Goal: Information Seeking & Learning: Learn about a topic

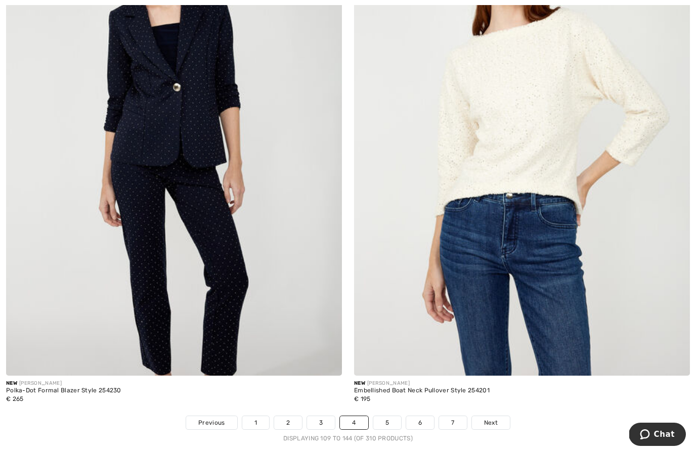
scroll to position [9747, 0]
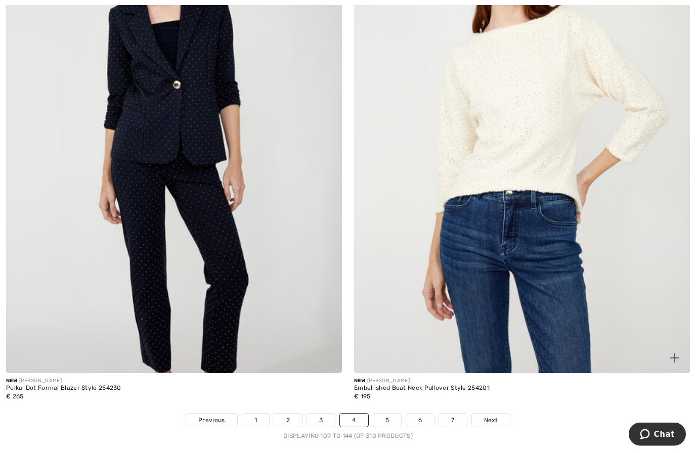
click at [389, 414] on link "5" at bounding box center [387, 420] width 28 height 13
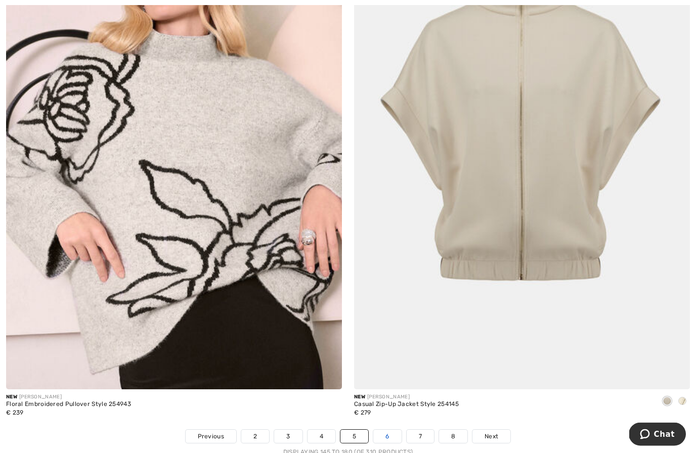
scroll to position [9731, 0]
click at [390, 431] on link "6" at bounding box center [387, 436] width 28 height 13
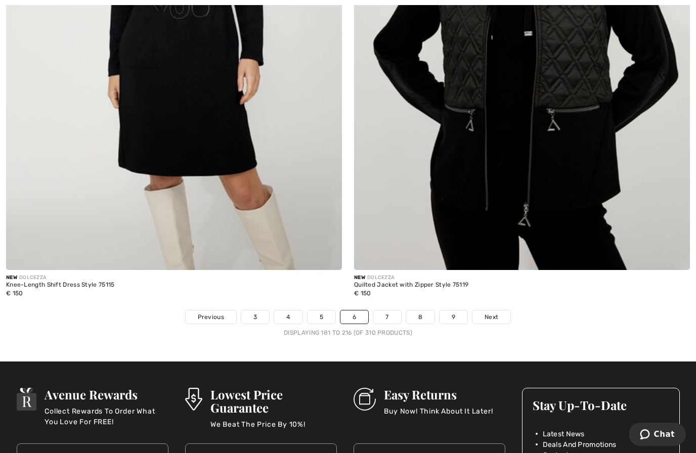
scroll to position [9841, 0]
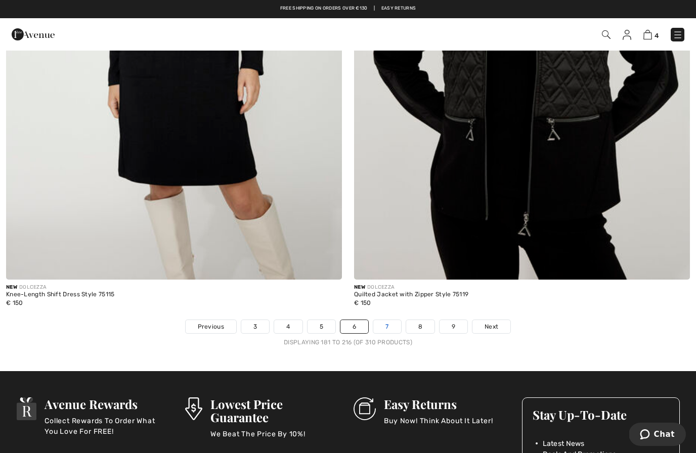
click at [396, 324] on link "7" at bounding box center [386, 326] width 27 height 13
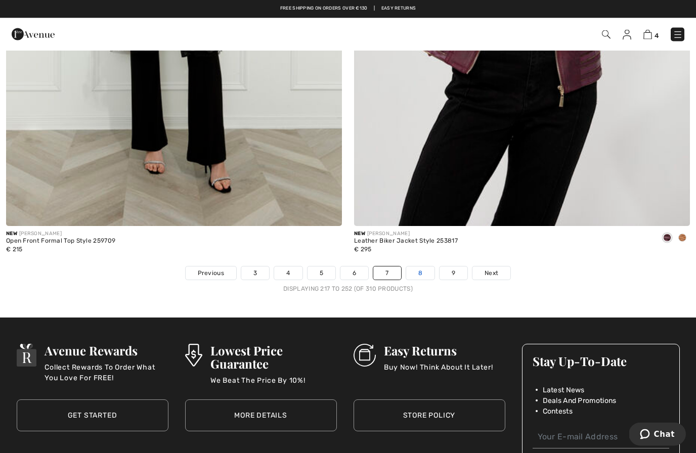
scroll to position [9886, 0]
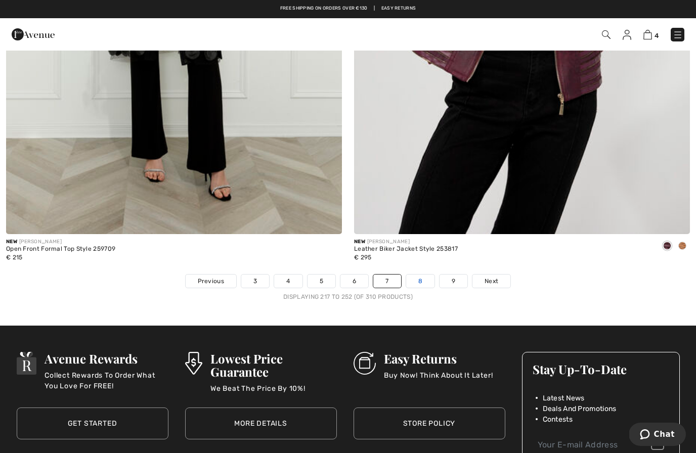
click at [422, 275] on link "8" at bounding box center [420, 281] width 28 height 13
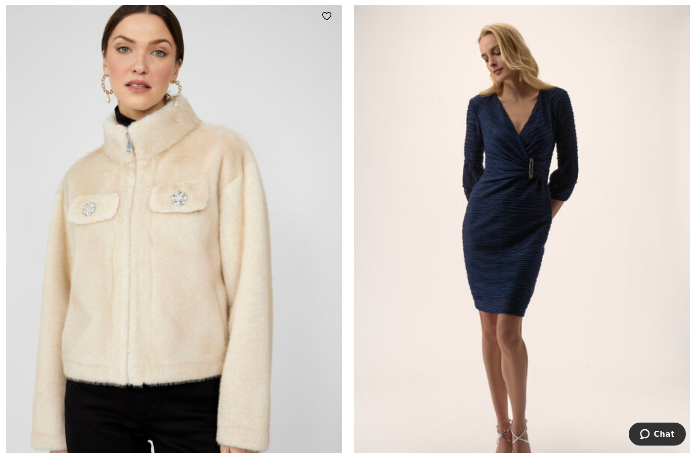
scroll to position [2856, 0]
click at [256, 424] on img at bounding box center [174, 253] width 336 height 504
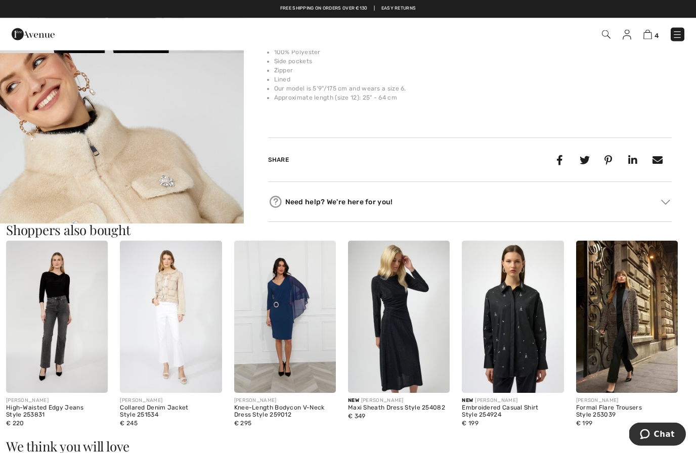
scroll to position [361, 0]
click at [388, 340] on img at bounding box center [399, 317] width 102 height 153
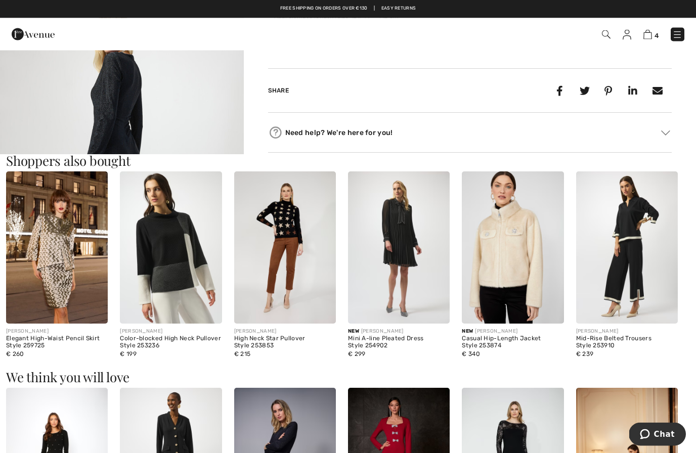
scroll to position [416, 0]
click at [89, 311] on img at bounding box center [57, 247] width 102 height 153
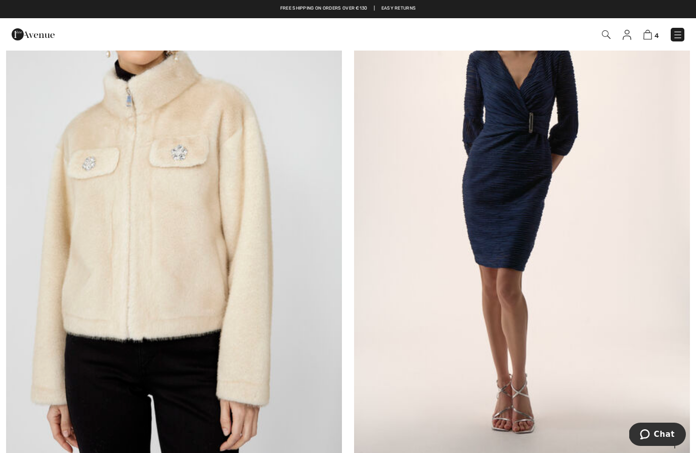
click at [427, 328] on img at bounding box center [522, 208] width 336 height 504
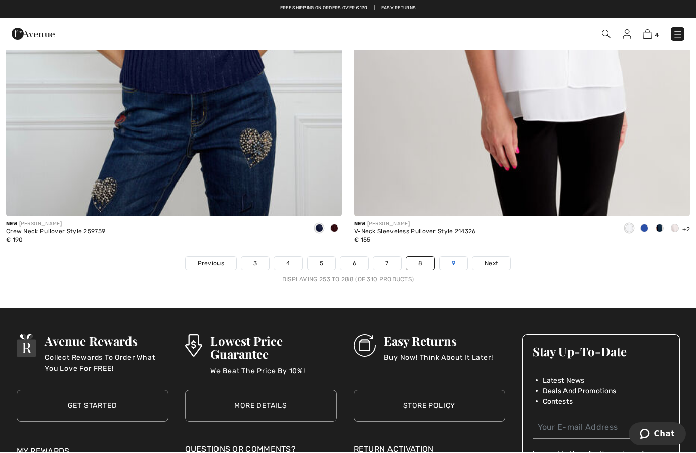
scroll to position [9904, 0]
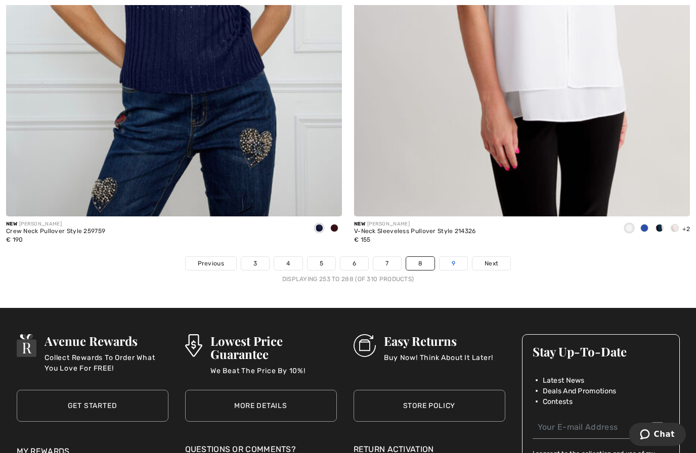
click at [452, 262] on link "9" at bounding box center [453, 263] width 28 height 13
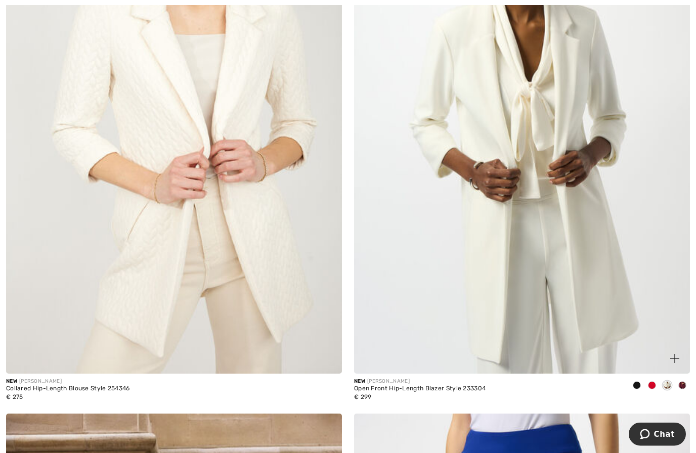
scroll to position [5268, 0]
click at [636, 381] on span at bounding box center [636, 385] width 8 height 8
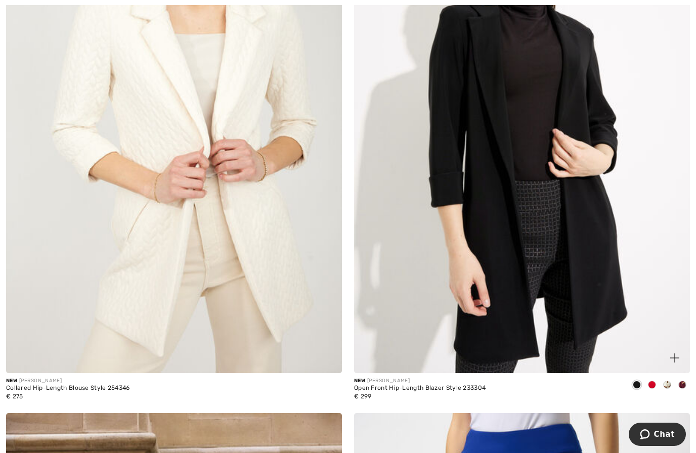
click at [651, 384] on span at bounding box center [652, 385] width 8 height 8
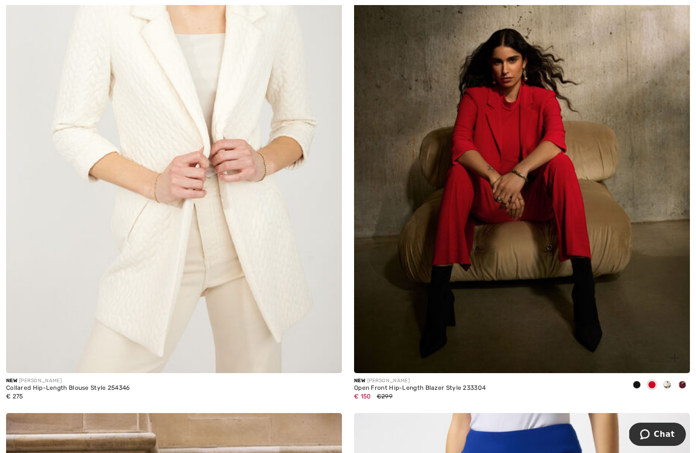
click at [668, 381] on span at bounding box center [667, 385] width 8 height 8
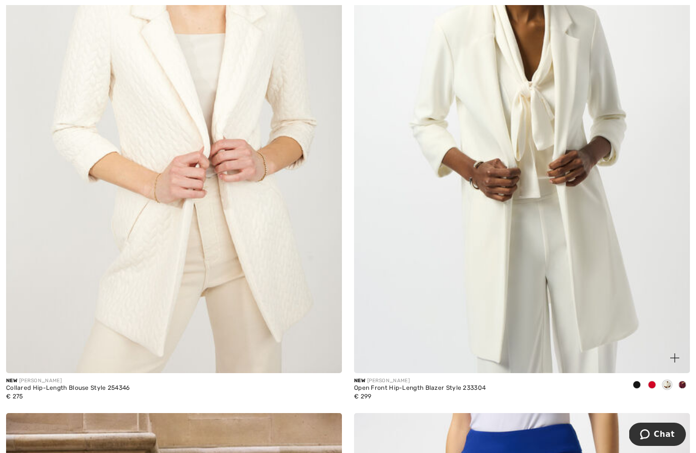
click at [682, 383] on span at bounding box center [682, 385] width 8 height 8
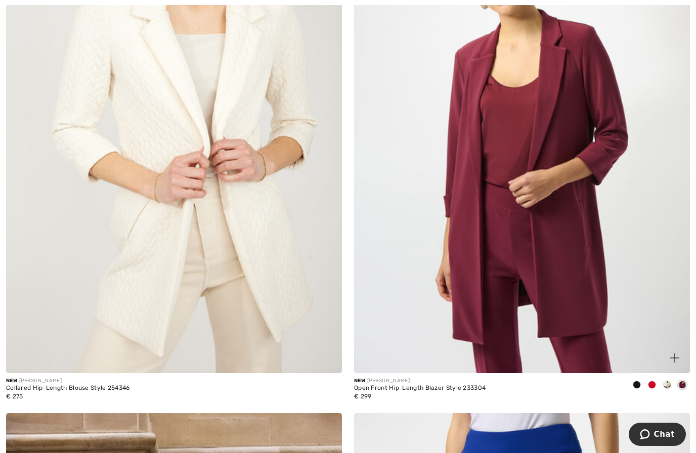
click at [667, 381] on span at bounding box center [667, 385] width 8 height 8
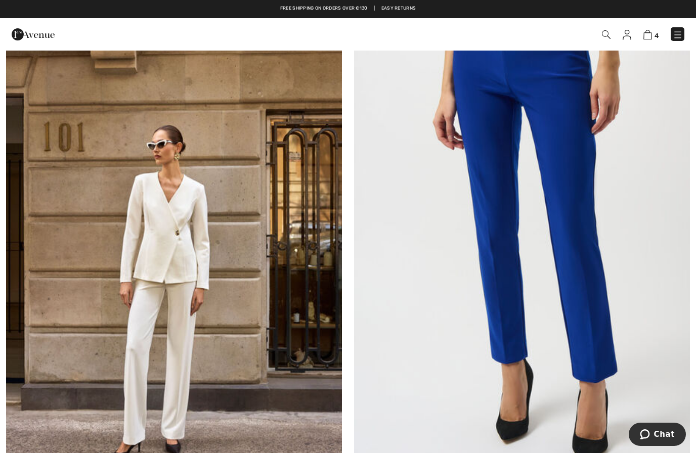
scroll to position [5702, 0]
